Goal: Check status: Check status

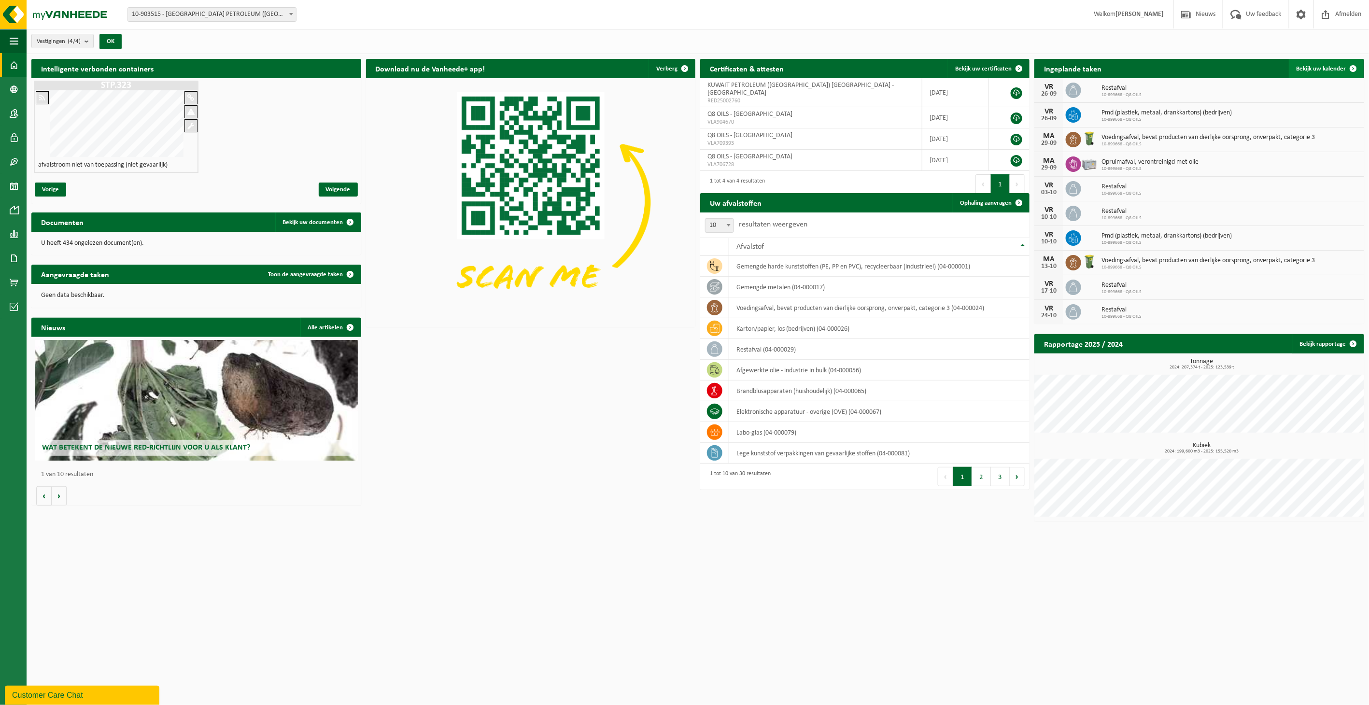
click at [1296, 71] on link "Bekijk uw kalender" at bounding box center [1326, 68] width 74 height 19
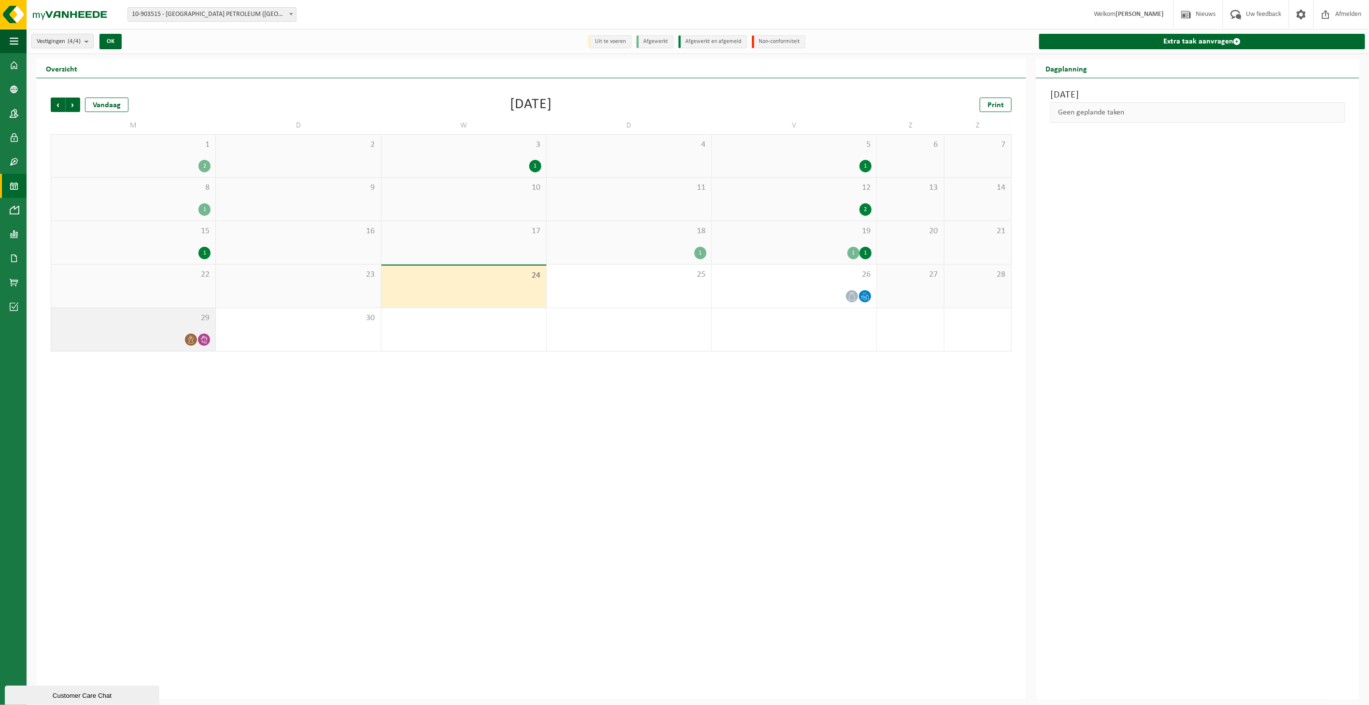
click at [180, 328] on div "29" at bounding box center [133, 329] width 164 height 43
